Goal: Find specific page/section: Find specific page/section

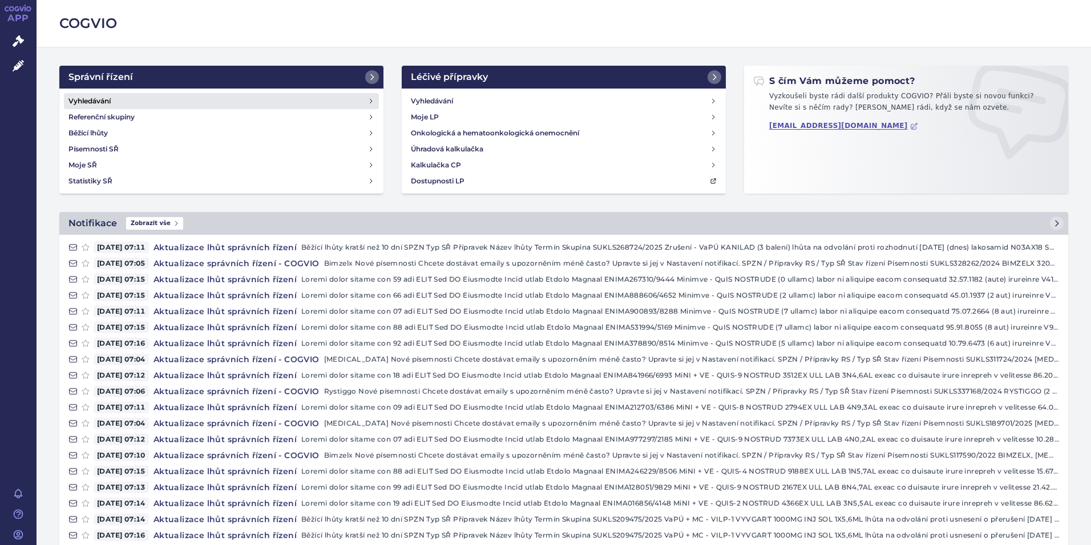
click at [85, 100] on h4 "Vyhledávání" at bounding box center [90, 100] width 42 height 11
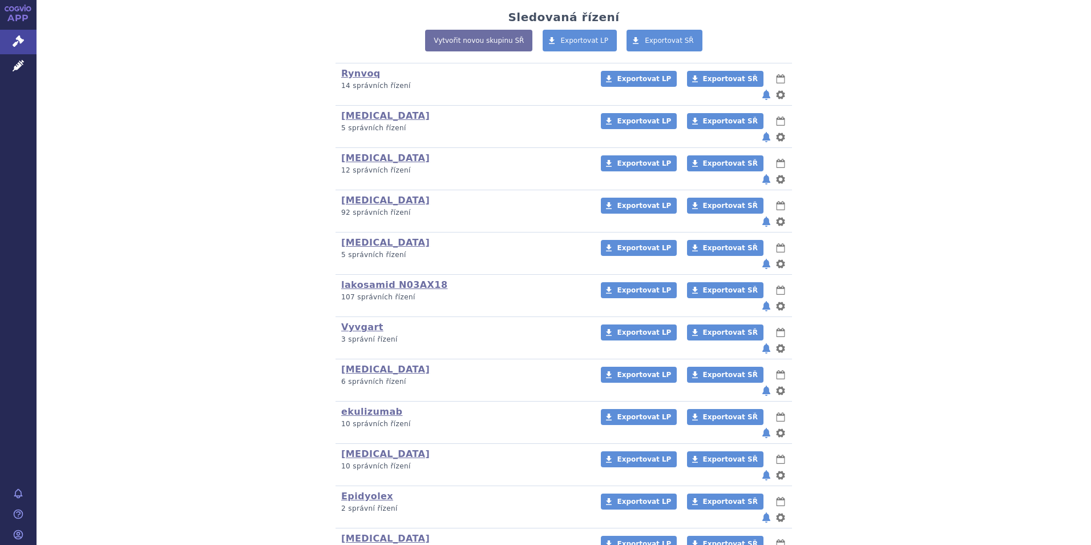
scroll to position [285, 0]
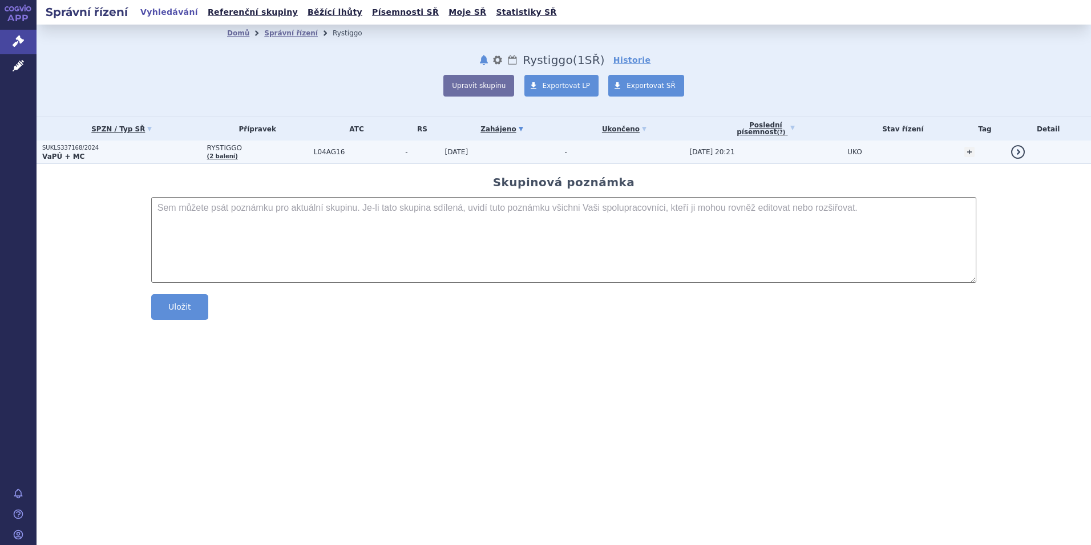
click at [62, 154] on strong "VaPÚ + MC" at bounding box center [63, 156] width 42 height 8
